Goal: Check status

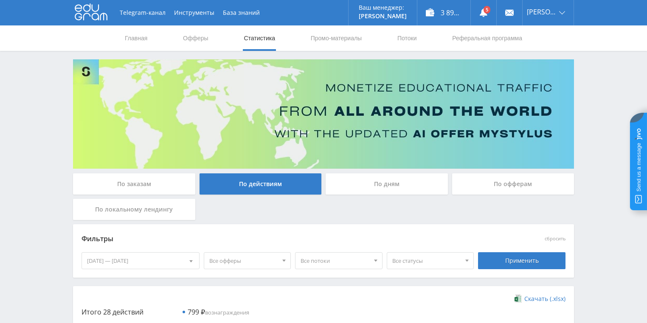
scroll to position [170, 0]
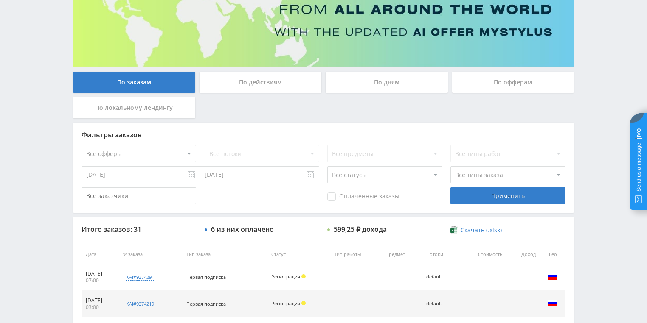
drag, startPoint x: 259, startPoint y: 82, endPoint x: 263, endPoint y: 85, distance: 4.8
click at [259, 82] on div "По действиям" at bounding box center [260, 82] width 122 height 21
click at [0, 0] on input "По действиям" at bounding box center [0, 0] width 0 height 0
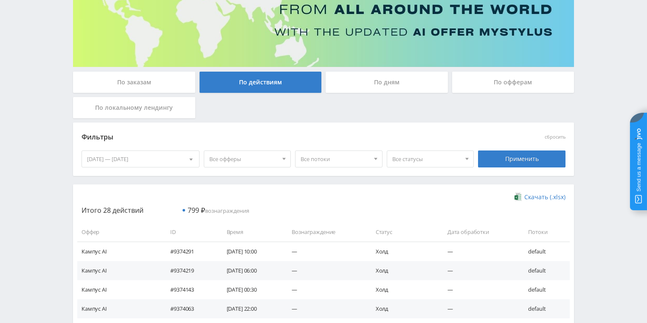
click at [373, 76] on div "По дням" at bounding box center [387, 82] width 122 height 21
click at [0, 0] on input "По дням" at bounding box center [0, 0] width 0 height 0
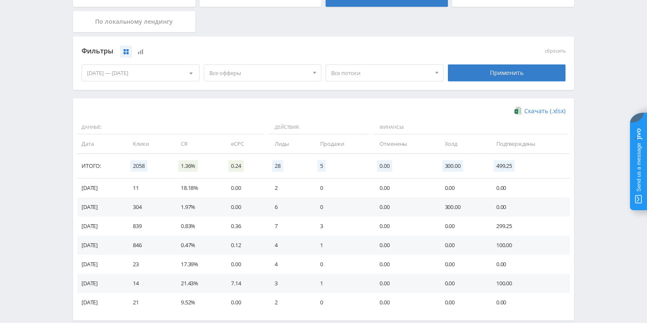
scroll to position [204, 0]
